Goal: Information Seeking & Learning: Learn about a topic

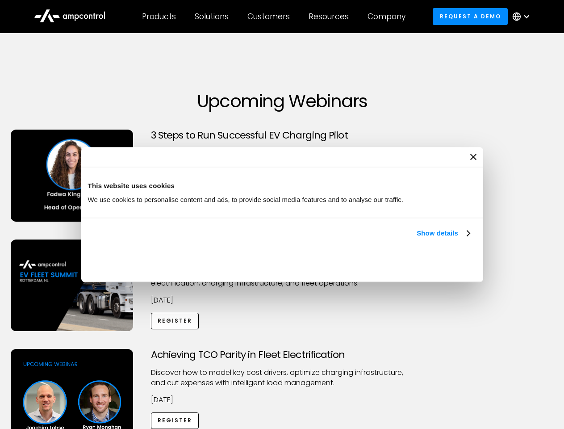
click at [417, 238] on link "Show details" at bounding box center [443, 233] width 53 height 11
click at [0, 0] on div "Necessary cookies help make a website usable by enabling basic functions like p…" at bounding box center [0, 0] width 0 height 0
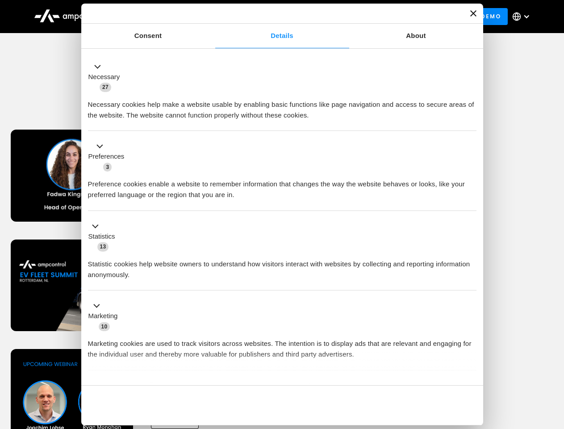
click at [554, 360] on div "Achieving TCO Parity in Fleet Electrification Discover how to model key cost dr…" at bounding box center [282, 419] width 561 height 140
click at [275, 17] on div "Customers" at bounding box center [268, 17] width 42 height 10
click at [159, 17] on div "Products" at bounding box center [159, 17] width 34 height 10
click at [212, 17] on div "Solutions" at bounding box center [212, 17] width 34 height 10
click at [270, 17] on div "Customers" at bounding box center [268, 17] width 42 height 10
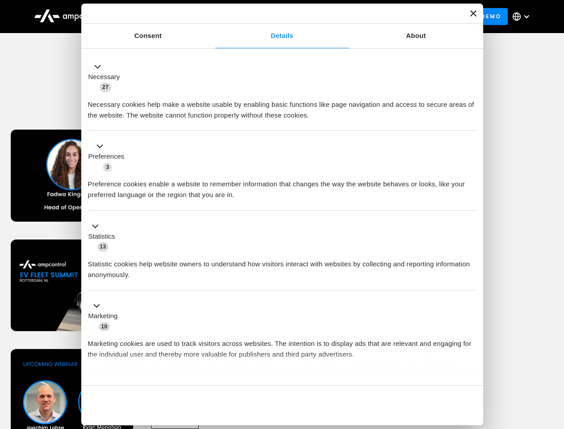
click at [330, 17] on div "Resources" at bounding box center [329, 17] width 40 height 10
click at [389, 17] on div "Company" at bounding box center [387, 17] width 38 height 10
click at [523, 17] on div at bounding box center [526, 16] width 7 height 7
